Goal: Check status: Check status

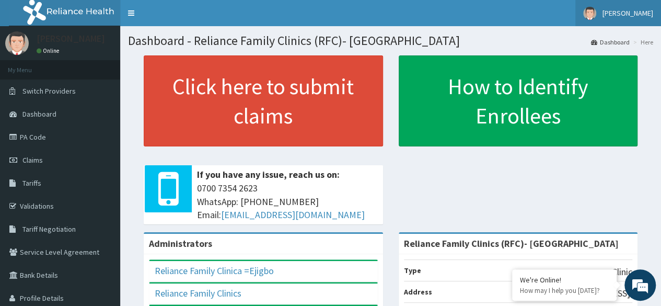
click at [635, 20] on link "[PERSON_NAME]" at bounding box center [618, 13] width 86 height 26
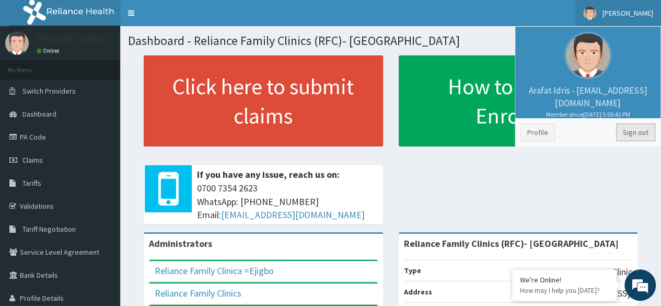
click at [636, 131] on link "Sign out" at bounding box center [635, 132] width 39 height 18
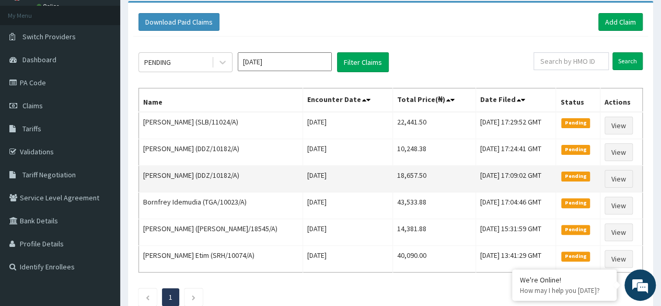
scroll to position [17, 0]
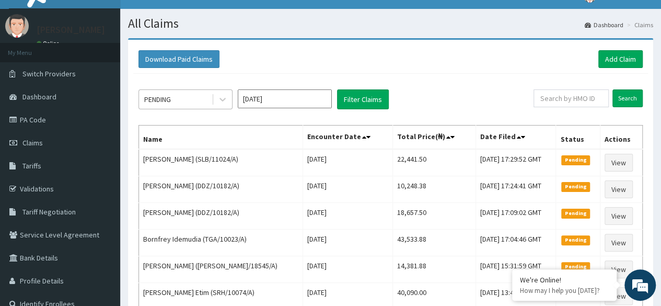
click at [189, 99] on div "PENDING" at bounding box center [175, 99] width 73 height 17
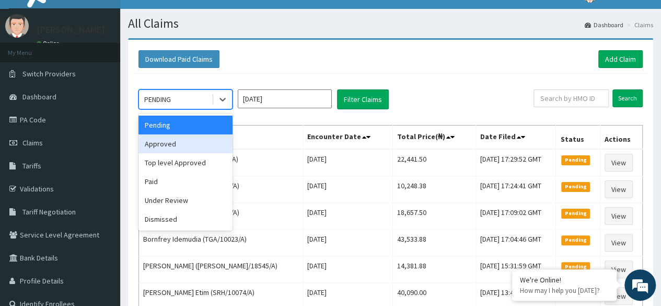
click at [205, 140] on div "Approved" at bounding box center [185, 143] width 94 height 19
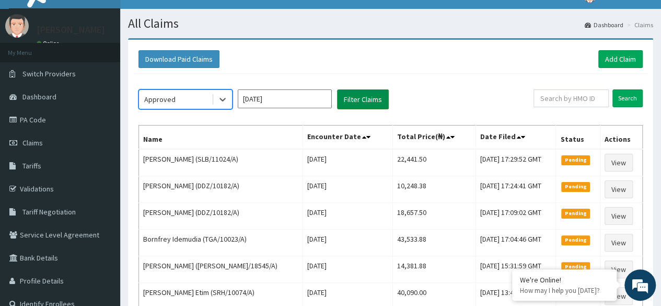
click at [357, 98] on button "Filter Claims" at bounding box center [363, 99] width 52 height 20
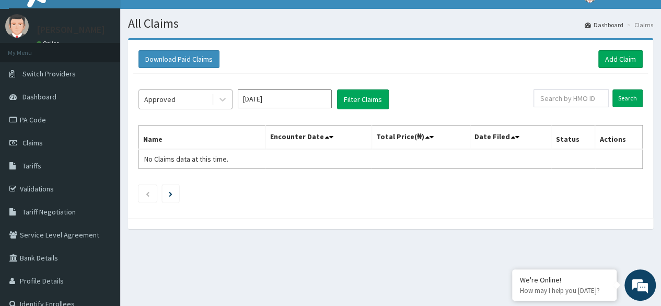
click at [189, 104] on div "Approved" at bounding box center [175, 99] width 73 height 17
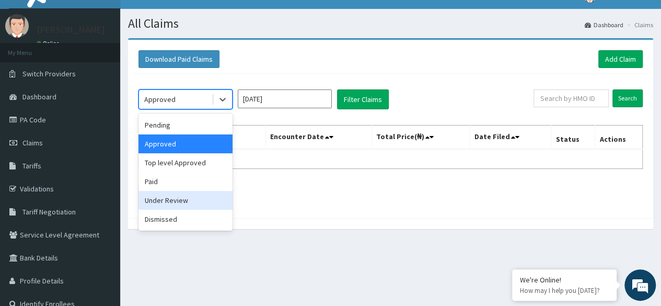
click at [200, 203] on div "Under Review" at bounding box center [185, 200] width 94 height 19
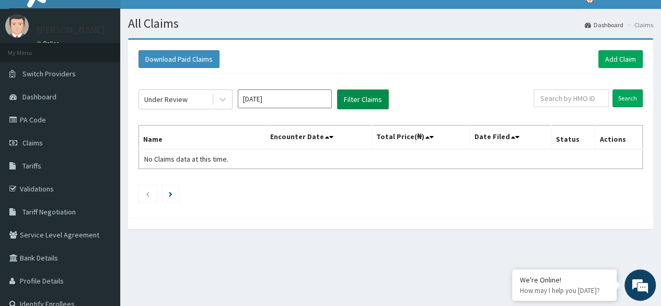
click at [362, 105] on button "Filter Claims" at bounding box center [363, 99] width 52 height 20
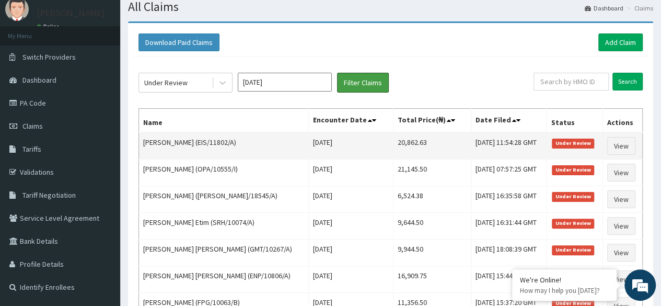
scroll to position [0, 0]
